Goal: Task Accomplishment & Management: Use online tool/utility

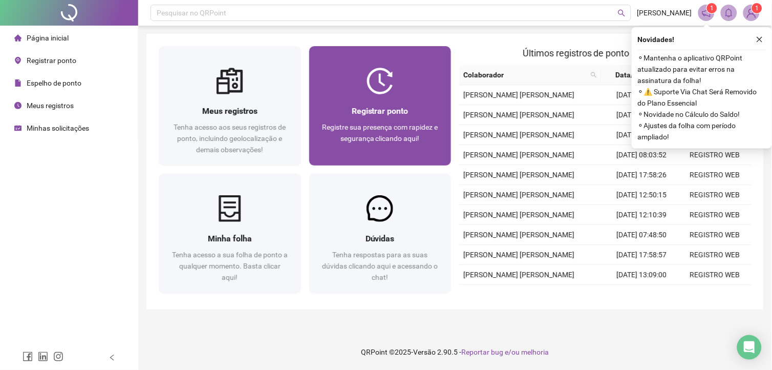
click at [413, 95] on div "Registrar ponto Registre sua presença com rapidez e segurança clicando aqui!" at bounding box center [380, 129] width 142 height 71
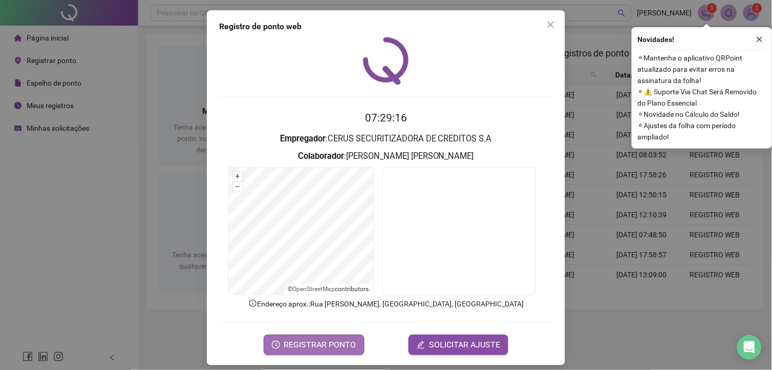
click at [342, 344] on span "REGISTRAR PONTO" at bounding box center [320, 345] width 72 height 12
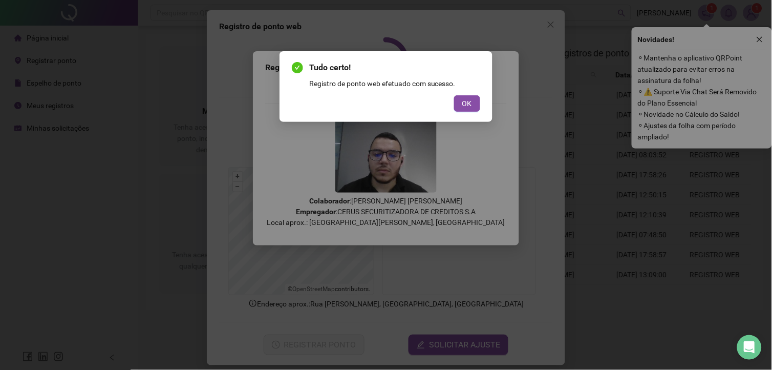
click at [483, 110] on div "Tudo certo! Registro de ponto web efetuado com sucesso. OK" at bounding box center [386, 86] width 213 height 71
click at [475, 110] on button "OK" at bounding box center [467, 103] width 26 height 16
